Goal: Find specific page/section: Find specific page/section

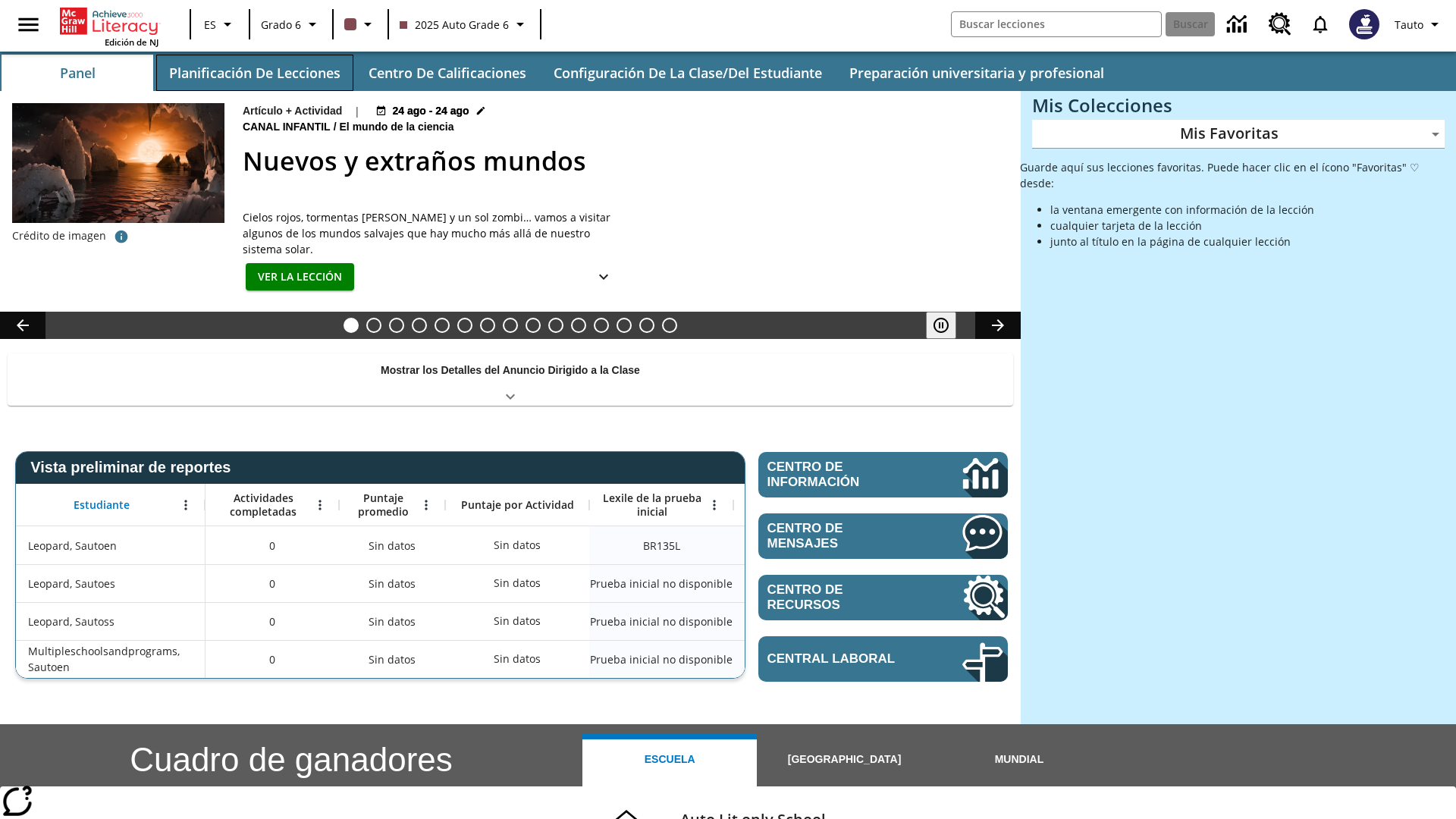
click at [254, 73] on button "Planificación de lecciones" at bounding box center [254, 73] width 198 height 36
